Goal: Transaction & Acquisition: Purchase product/service

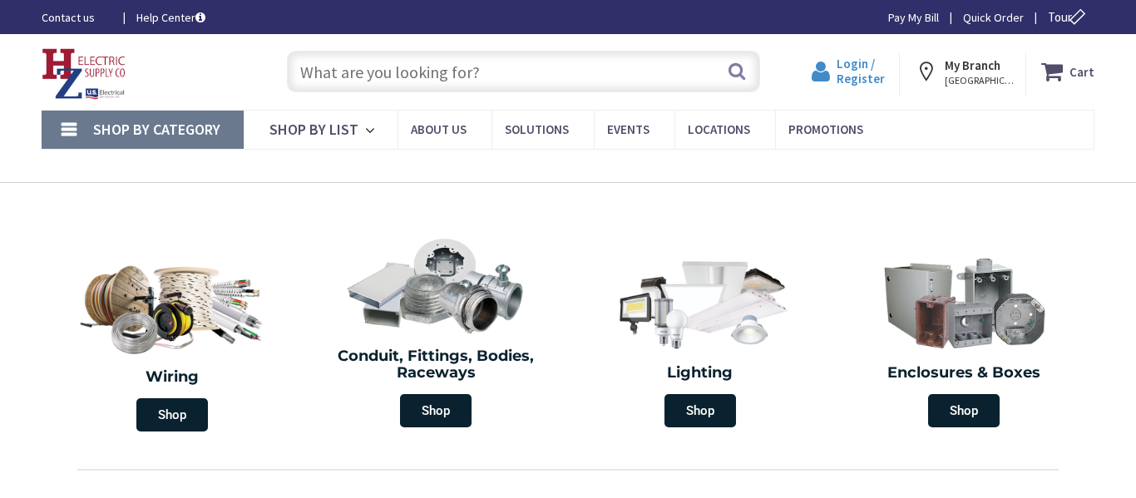
click at [861, 79] on span "Login / Register" at bounding box center [860, 71] width 48 height 31
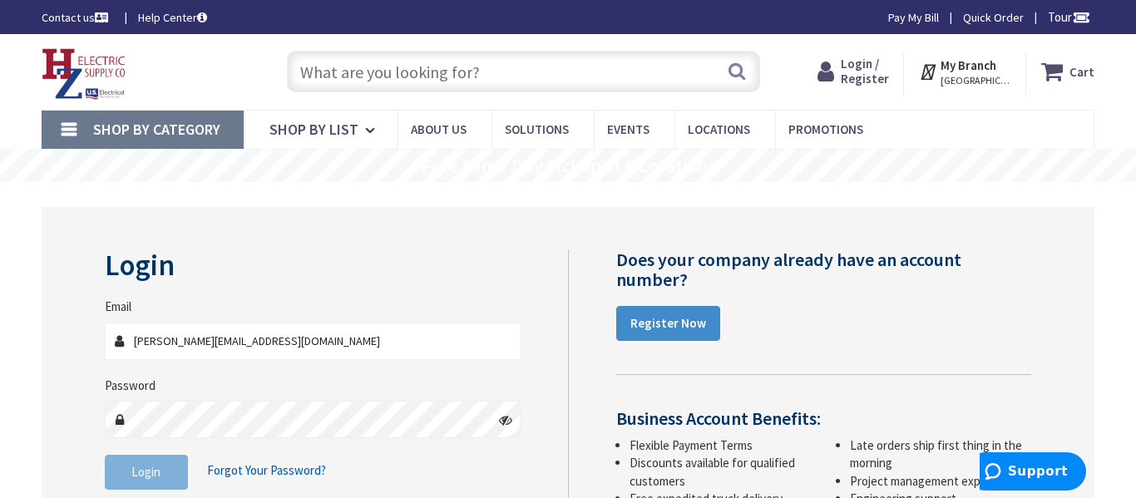
type input "[PERSON_NAME][EMAIL_ADDRESS][DOMAIN_NAME]"
click at [257, 395] on div "Password" at bounding box center [313, 408] width 416 height 62
click at [160, 471] on span "Login" at bounding box center [145, 472] width 29 height 16
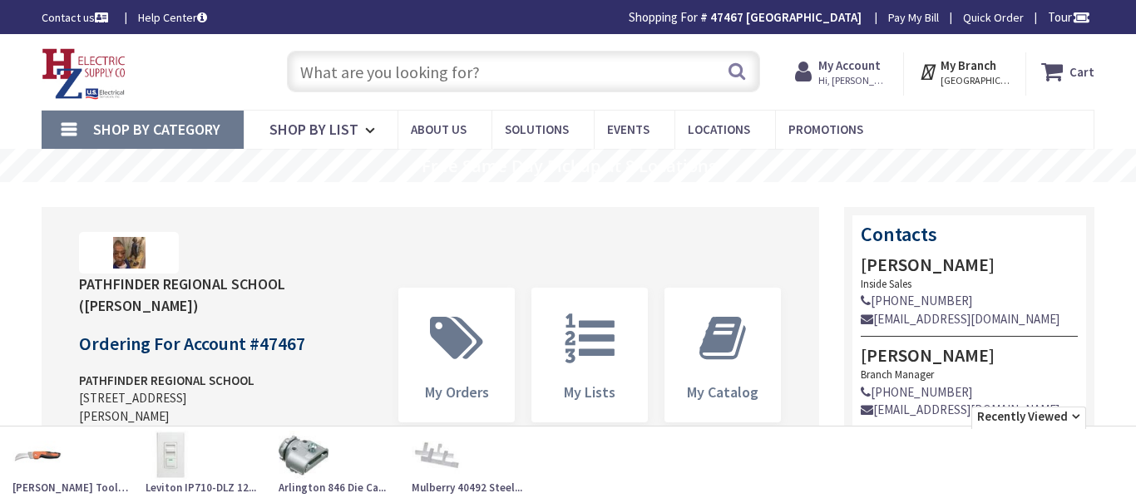
click at [411, 76] on input "text" at bounding box center [523, 72] width 473 height 42
paste input "data connectors rj45"
type input "data connectors rj45"
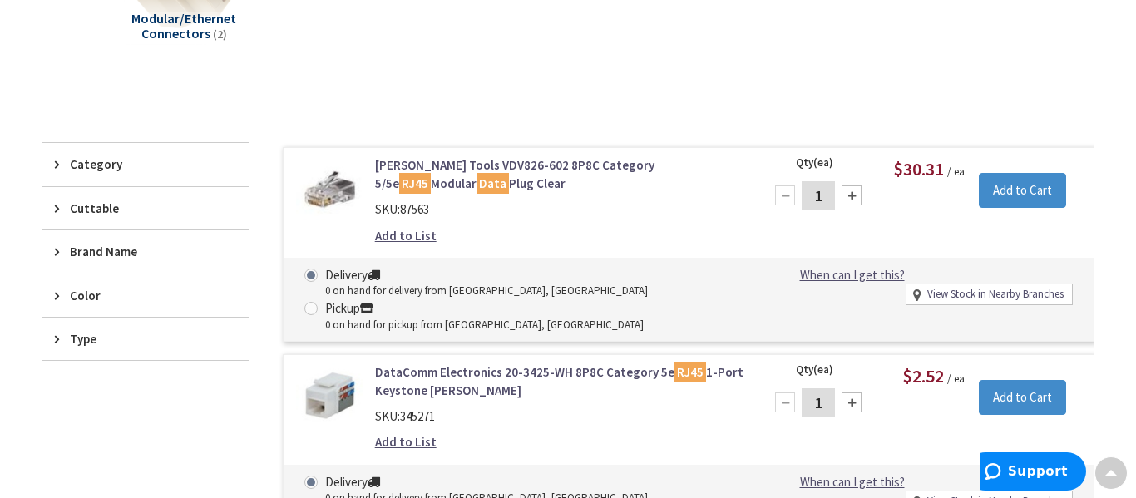
scroll to position [335, 0]
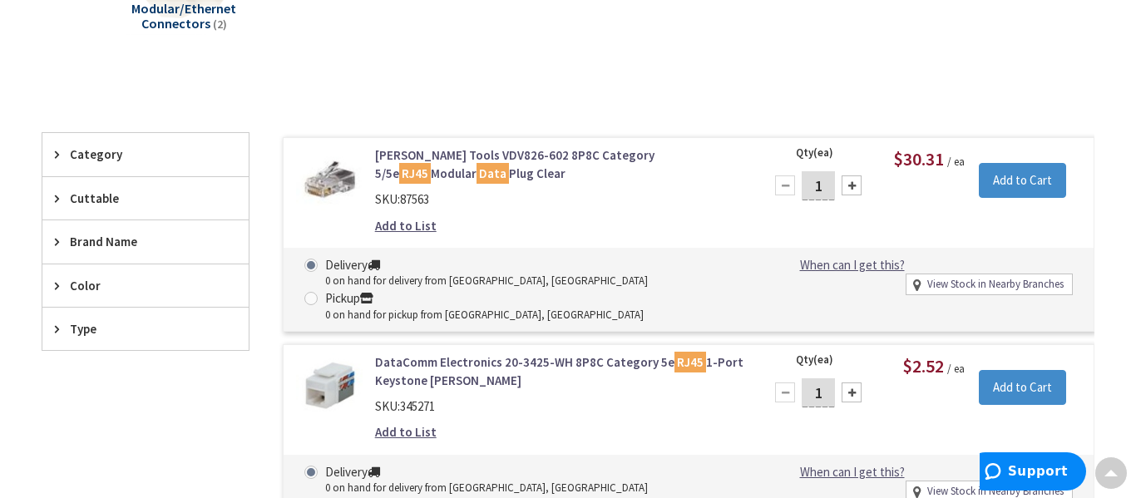
click at [566, 149] on link "Klein Tools VDV826-602 8P8C Category 5/5e RJ45 Modular Data Plug Clear" at bounding box center [559, 164] width 368 height 36
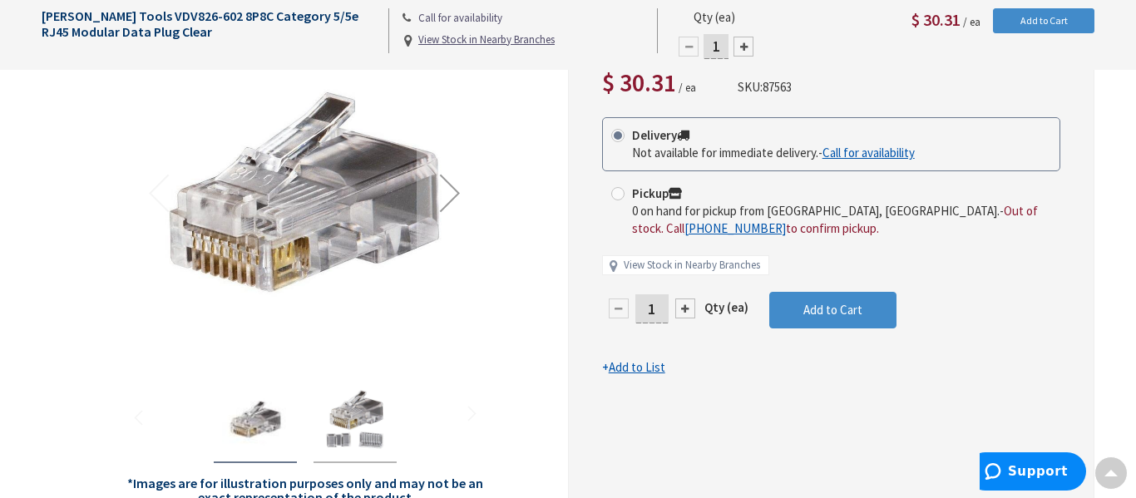
scroll to position [267, 0]
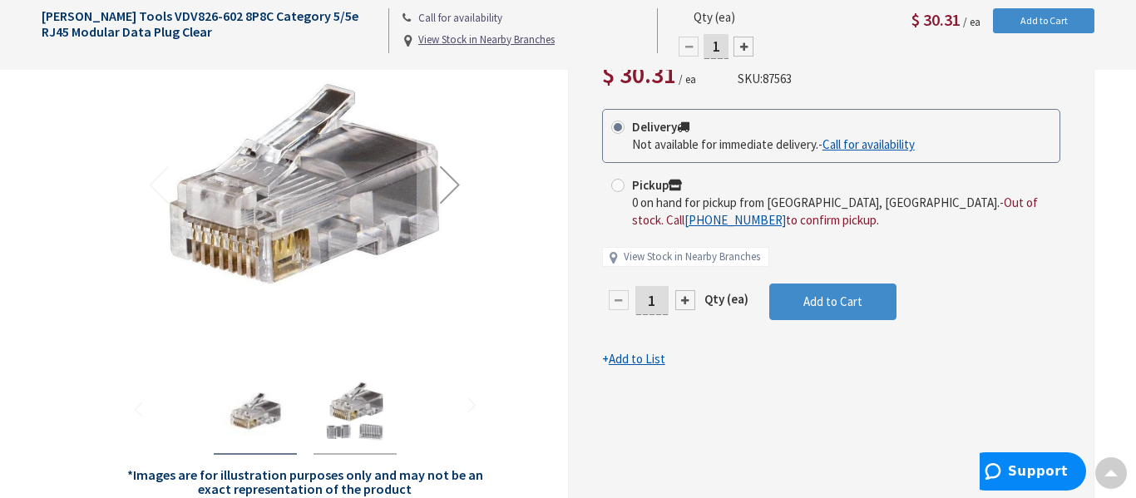
click at [336, 412] on img "Klein Tools VDV826-602 8P8C Category 5/5e RJ45 Modular Data Plug Clear" at bounding box center [355, 411] width 67 height 67
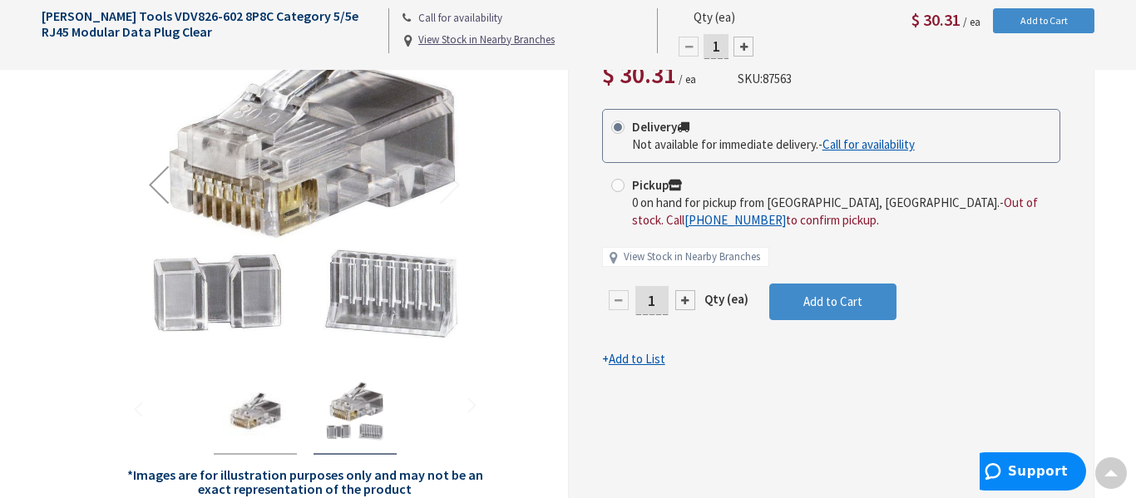
click at [259, 407] on img "Klein Tools VDV826-602 8P8C Category 5/5e RJ45 Modular Data Plug Clear" at bounding box center [255, 411] width 67 height 67
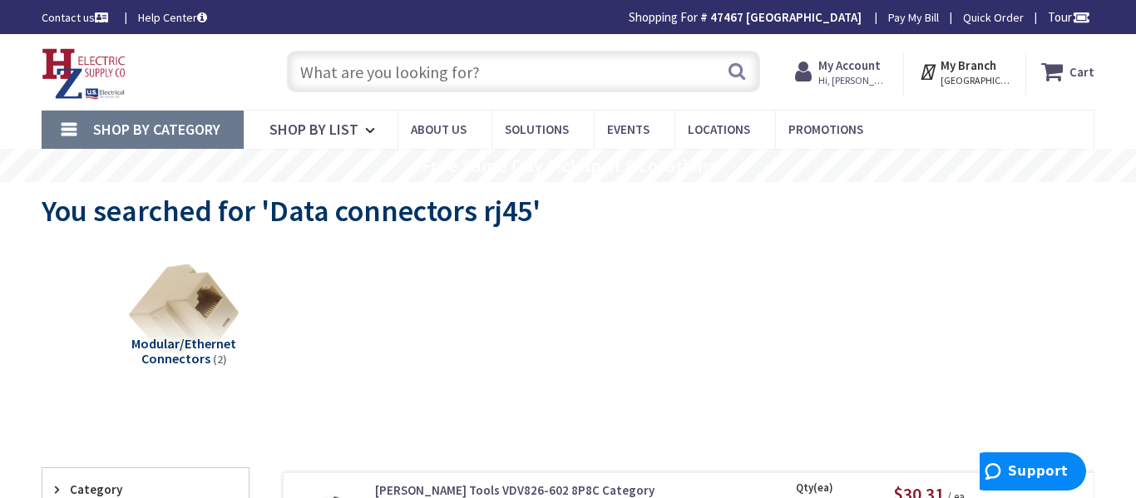
click at [490, 77] on input "text" at bounding box center [523, 72] width 473 height 42
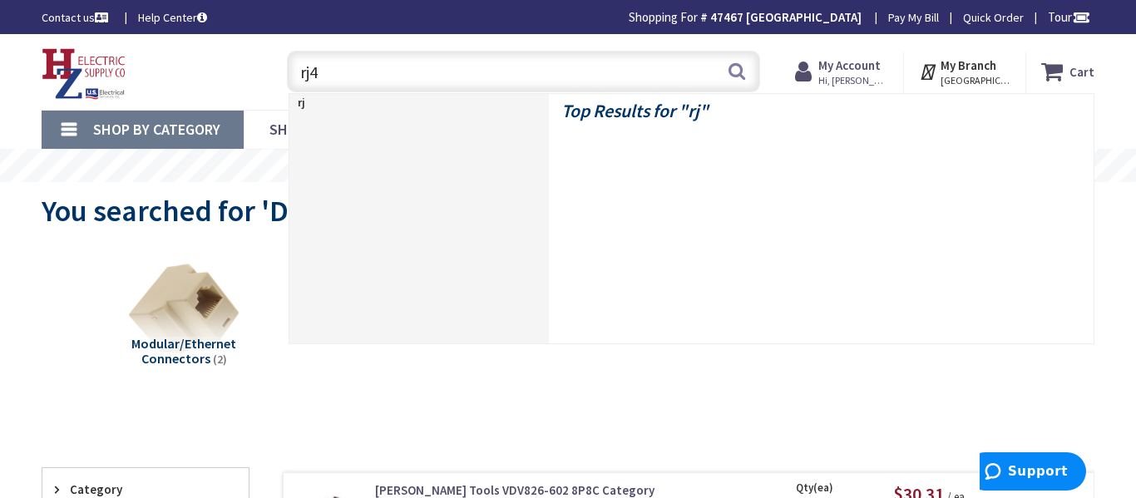
type input "rj45"
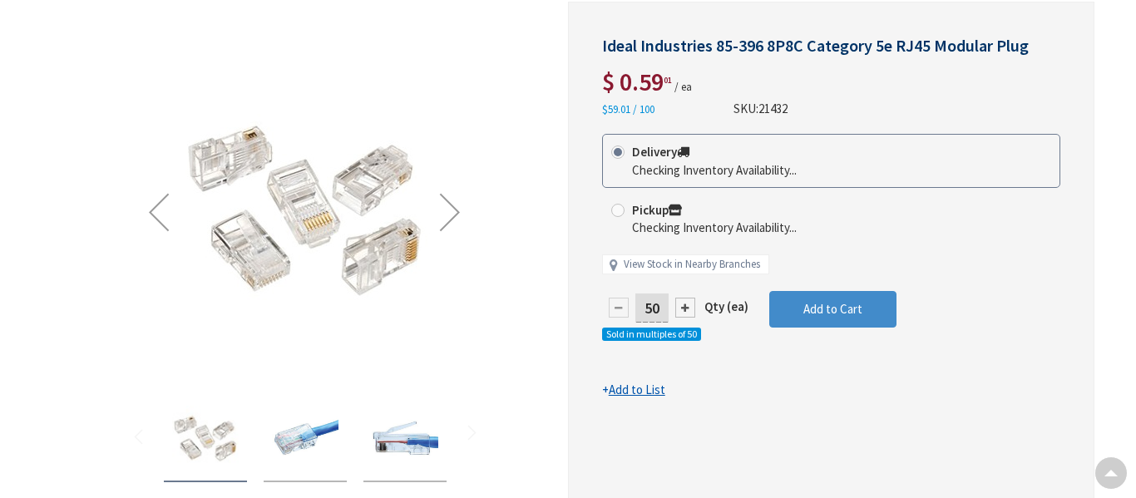
click at [324, 438] on img "Ideal Industries 85-396 8P8C Category 5e RJ45 Modular Plug" at bounding box center [305, 439] width 67 height 67
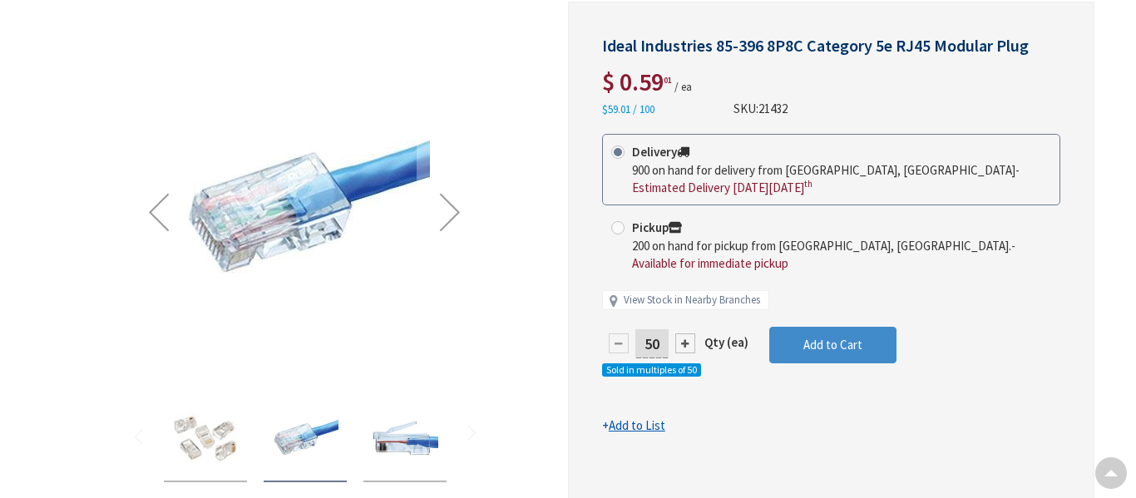
scroll to position [239, 0]
click at [390, 437] on img "Ideal Industries 85-396 8P8C Category 5e RJ45 Modular Plug" at bounding box center [405, 439] width 67 height 67
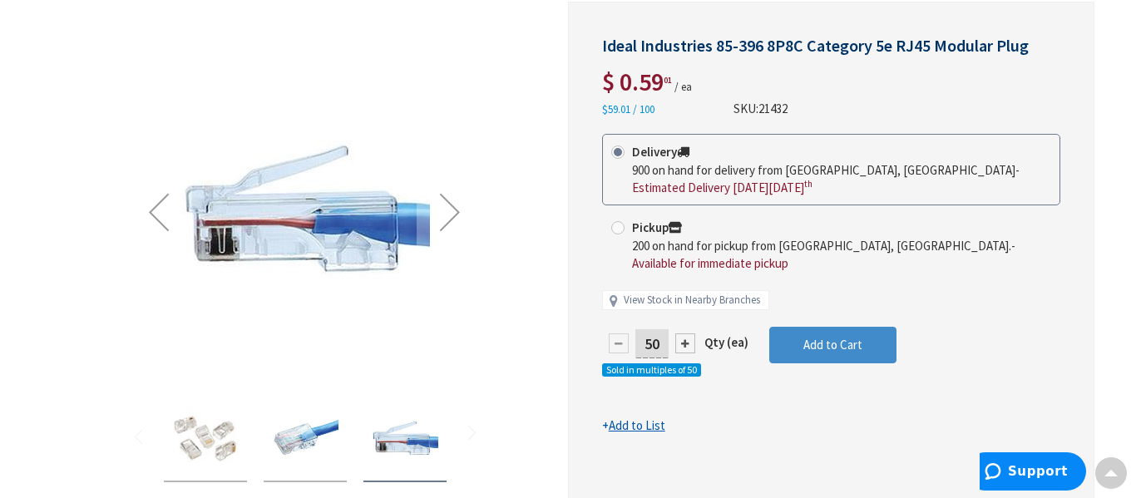
scroll to position [0, 0]
click at [202, 428] on img "Ideal Industries 85-396 8P8C Category 5e RJ45 Modular Plug" at bounding box center [205, 439] width 67 height 67
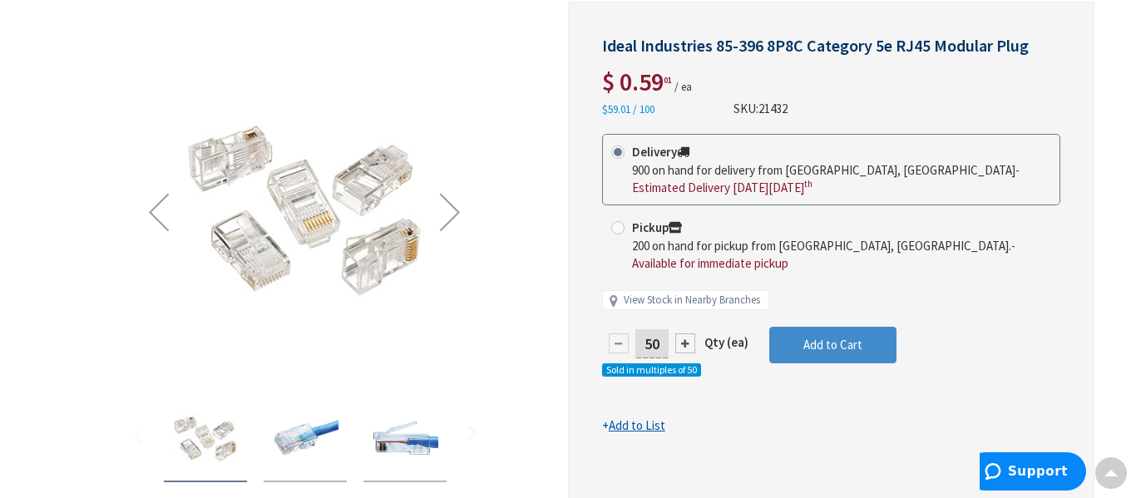
click at [318, 423] on img "Ideal Industries 85-396 8P8C Category 5e RJ45 Modular Plug" at bounding box center [305, 439] width 67 height 67
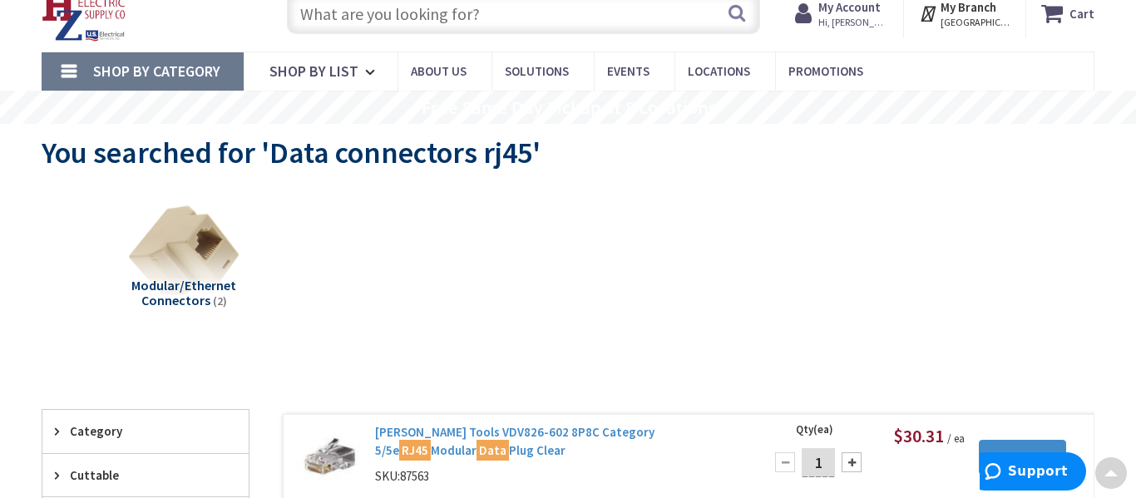
scroll to position [55, 0]
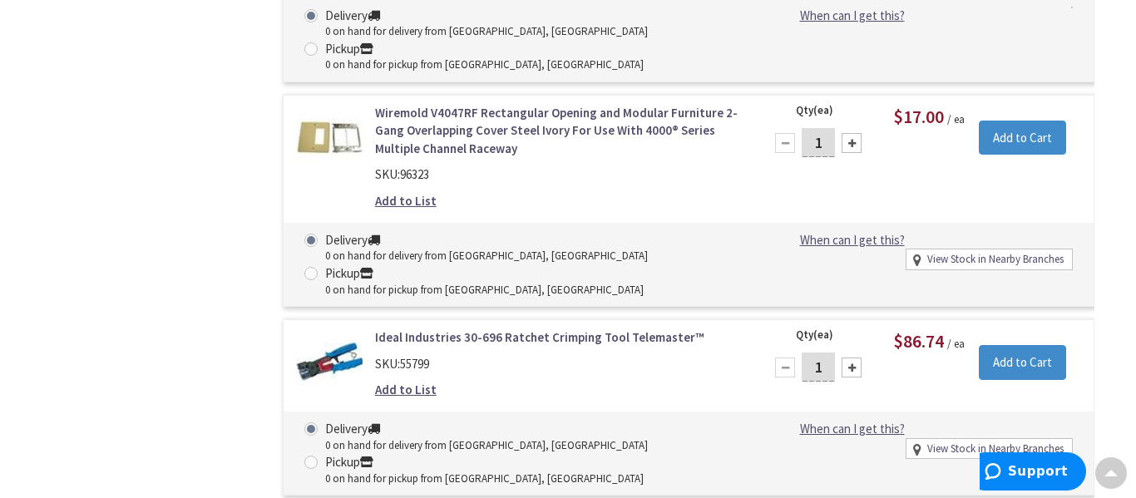
scroll to position [7573, 0]
